Goal: Transaction & Acquisition: Purchase product/service

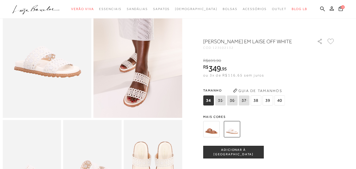
click at [215, 127] on img at bounding box center [211, 129] width 16 height 16
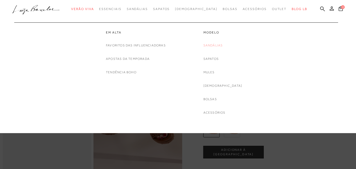
click at [219, 45] on link "Sandálias" at bounding box center [214, 46] width 20 height 6
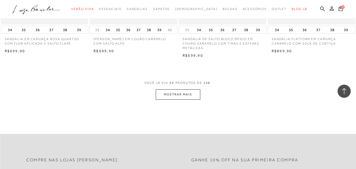
scroll to position [1002, 0]
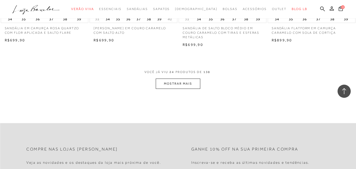
click at [168, 83] on button "MOSTRAR MAIS" at bounding box center [178, 84] width 44 height 10
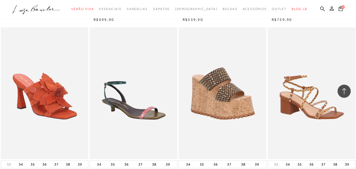
scroll to position [0, 0]
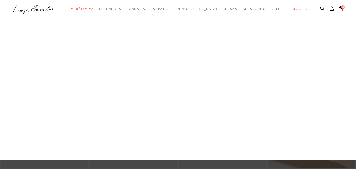
click at [272, 9] on span "Outlet" at bounding box center [279, 9] width 15 height 4
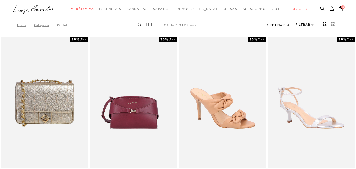
click at [310, 24] on link "FILTRAR" at bounding box center [305, 25] width 18 height 4
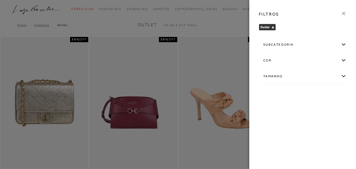
click at [342, 75] on div "Tamanho" at bounding box center [302, 76] width 87 height 14
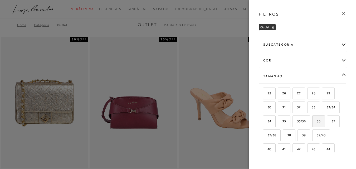
click at [313, 123] on span "36" at bounding box center [317, 121] width 8 height 4
click at [312, 125] on input "36" at bounding box center [314, 121] width 5 height 5
checkbox input "true"
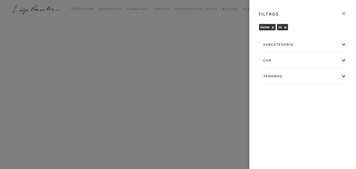
click at [212, 17] on div at bounding box center [178, 84] width 356 height 169
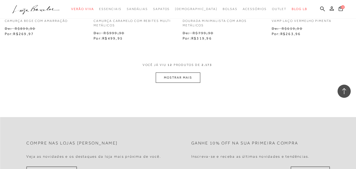
scroll to position [527, 0]
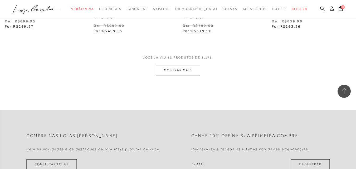
click at [178, 69] on button "MOSTRAR MAIS" at bounding box center [178, 70] width 44 height 10
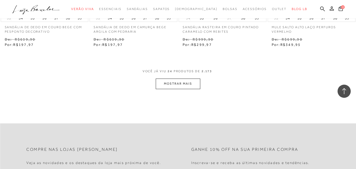
scroll to position [1028, 0]
click at [181, 83] on button "MOSTRAR MAIS" at bounding box center [178, 83] width 44 height 10
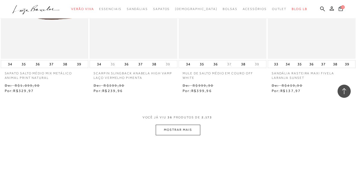
scroll to position [1503, 0]
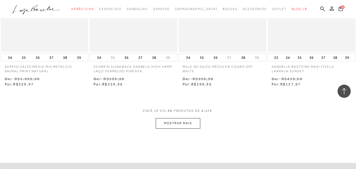
click at [177, 124] on button "MOSTRAR MAIS" at bounding box center [178, 123] width 44 height 10
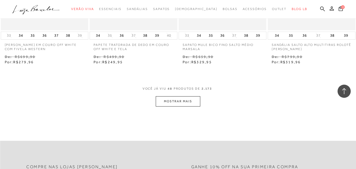
scroll to position [2057, 0]
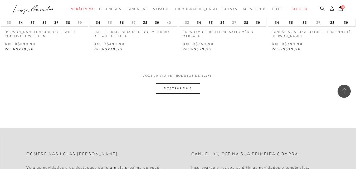
click at [185, 89] on button "MOSTRAR MAIS" at bounding box center [178, 88] width 44 height 10
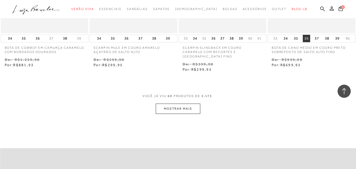
scroll to position [2558, 0]
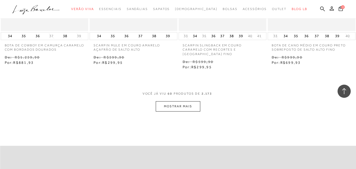
click at [170, 106] on button "MOSTRAR MAIS" at bounding box center [178, 106] width 44 height 10
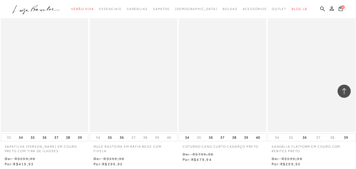
scroll to position [3085, 0]
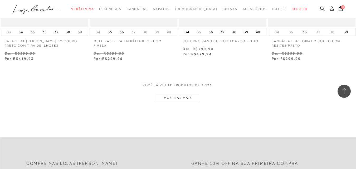
click at [169, 99] on button "MOSTRAR MAIS" at bounding box center [178, 98] width 44 height 10
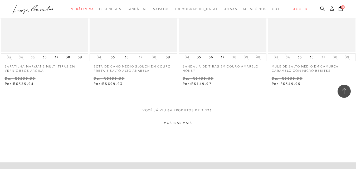
scroll to position [3586, 0]
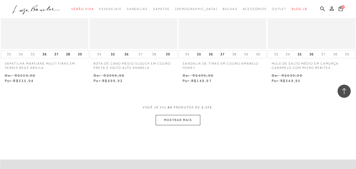
click at [179, 115] on button "MOSTRAR MAIS" at bounding box center [178, 120] width 44 height 10
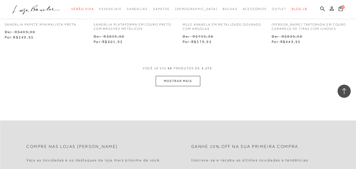
scroll to position [4140, 0]
click at [188, 76] on button "MOSTRAR MAIS" at bounding box center [178, 81] width 44 height 10
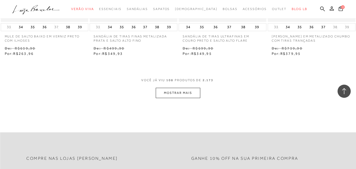
scroll to position [4694, 0]
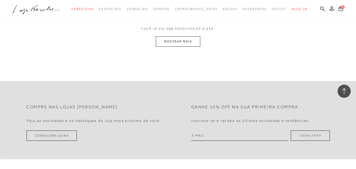
click at [175, 36] on button "MOSTRAR MAIS" at bounding box center [178, 41] width 44 height 10
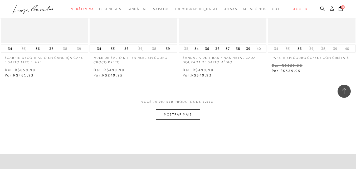
scroll to position [5142, 0]
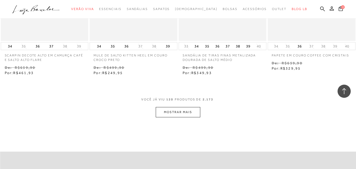
click at [185, 107] on button "MOSTRAR MAIS" at bounding box center [178, 112] width 44 height 10
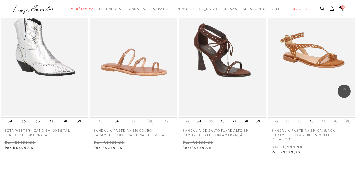
scroll to position [5722, 0]
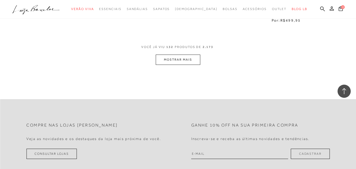
click at [181, 55] on button "MOSTRAR MAIS" at bounding box center [178, 60] width 44 height 10
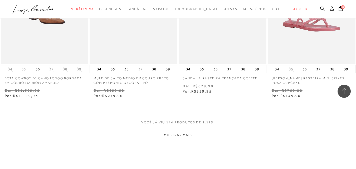
scroll to position [6223, 0]
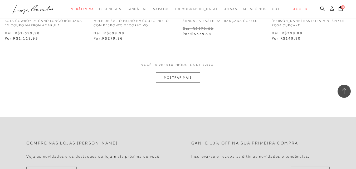
click at [177, 76] on button "MOSTRAR MAIS" at bounding box center [178, 78] width 44 height 10
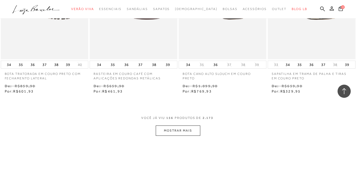
scroll to position [6697, 0]
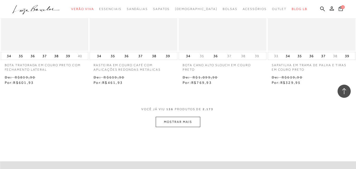
click at [184, 120] on button "MOSTRAR MAIS" at bounding box center [178, 122] width 44 height 10
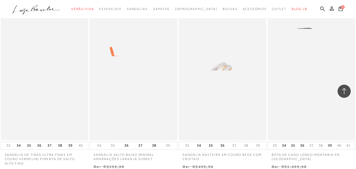
scroll to position [7198, 0]
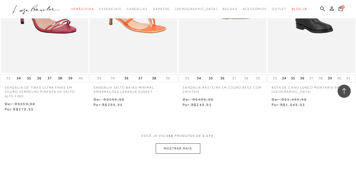
click at [170, 144] on button "MOSTRAR MAIS" at bounding box center [178, 148] width 44 height 10
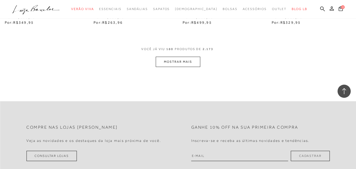
scroll to position [7752, 0]
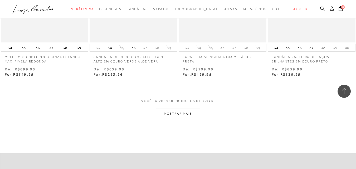
click at [168, 113] on button "MOSTRAR MAIS" at bounding box center [178, 114] width 44 height 10
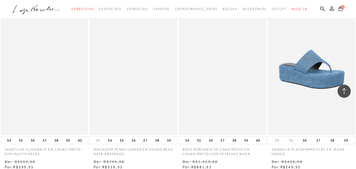
scroll to position [8306, 0]
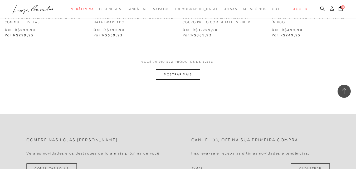
click at [172, 72] on button "MOSTRAR MAIS" at bounding box center [178, 74] width 44 height 10
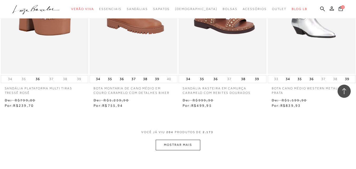
scroll to position [8833, 0]
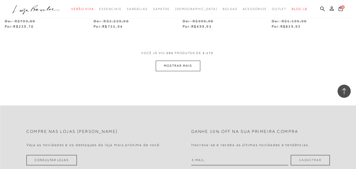
click at [165, 62] on button "MOSTRAR MAIS" at bounding box center [178, 66] width 44 height 10
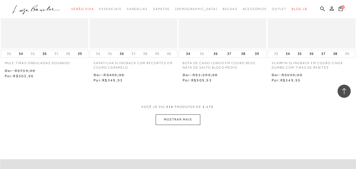
scroll to position [9308, 0]
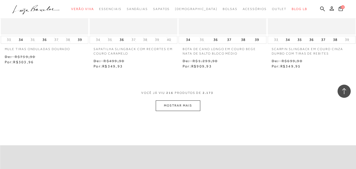
click at [179, 100] on button "MOSTRAR MAIS" at bounding box center [178, 105] width 44 height 10
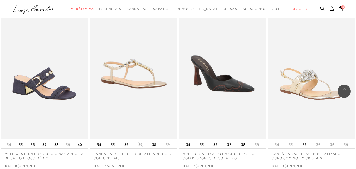
scroll to position [9835, 0]
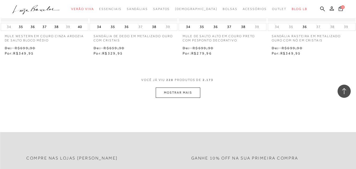
click at [168, 88] on button "MOSTRAR MAIS" at bounding box center [178, 93] width 44 height 10
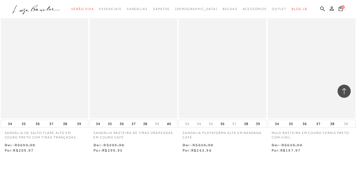
scroll to position [10363, 0]
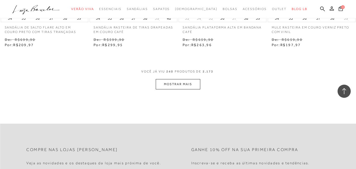
click at [190, 80] on button "MOSTRAR MAIS" at bounding box center [178, 84] width 44 height 10
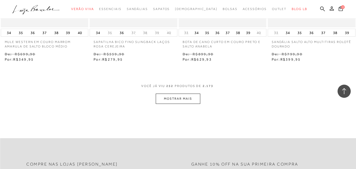
scroll to position [10890, 0]
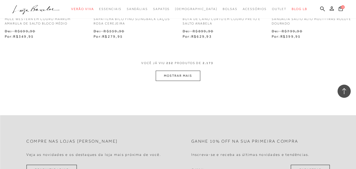
click at [171, 71] on button "MOSTRAR MAIS" at bounding box center [178, 76] width 44 height 10
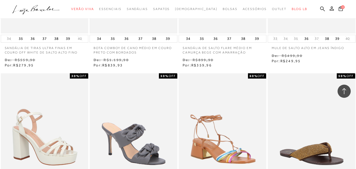
scroll to position [11233, 0]
